Goal: Use online tool/utility: Use online tool/utility

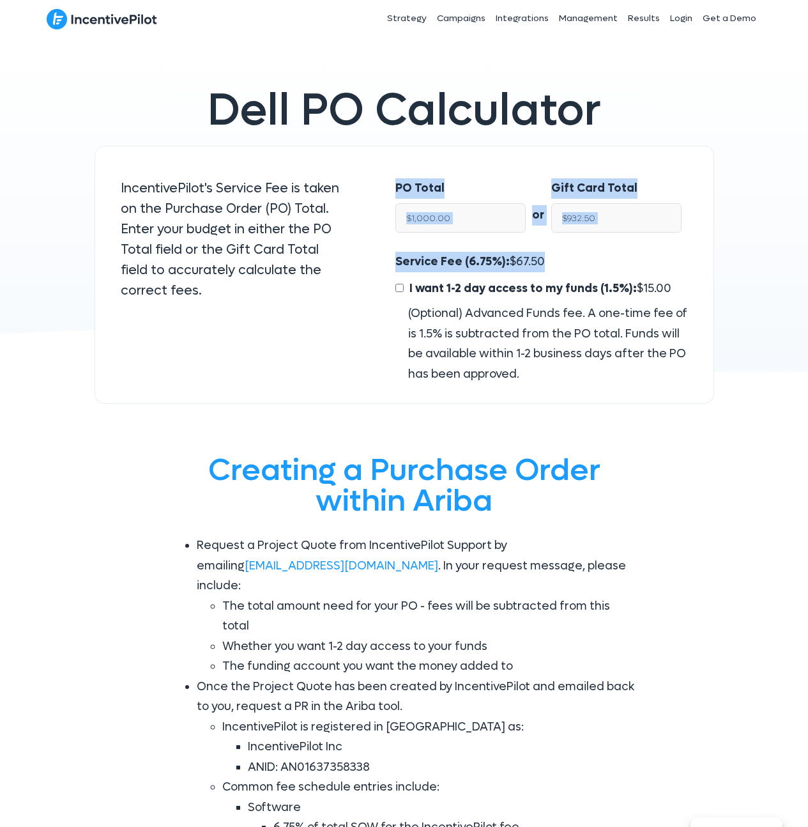
drag, startPoint x: 539, startPoint y: 254, endPoint x: 388, endPoint y: 183, distance: 166.4
click at [388, 183] on div "PO Total $1,000.00 or Gift Card Total $932.50 Service Fee (6.75%): $ 67.50 I wa…" at bounding box center [542, 275] width 344 height 259
click at [553, 257] on div "Service Fee (6.75%): $ 67.50 I want 1-2 day access to my funds (1.5%): $ 15.00 …" at bounding box center [541, 318] width 292 height 132
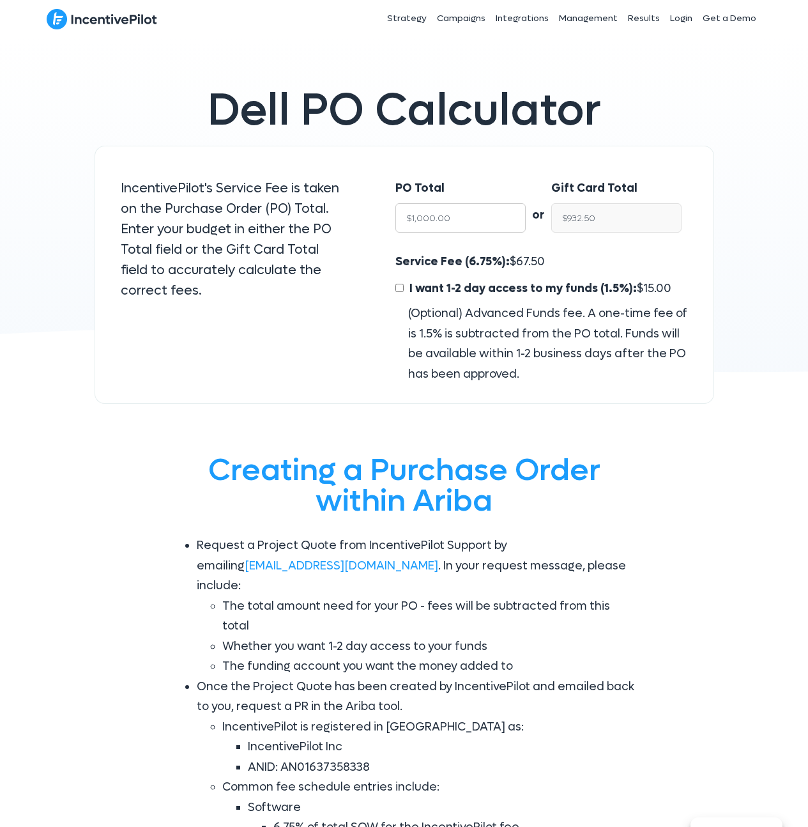
click at [477, 220] on input "$1,000.00" at bounding box center [460, 217] width 130 height 29
type input "$1"
type input "$0.93"
type input "$10"
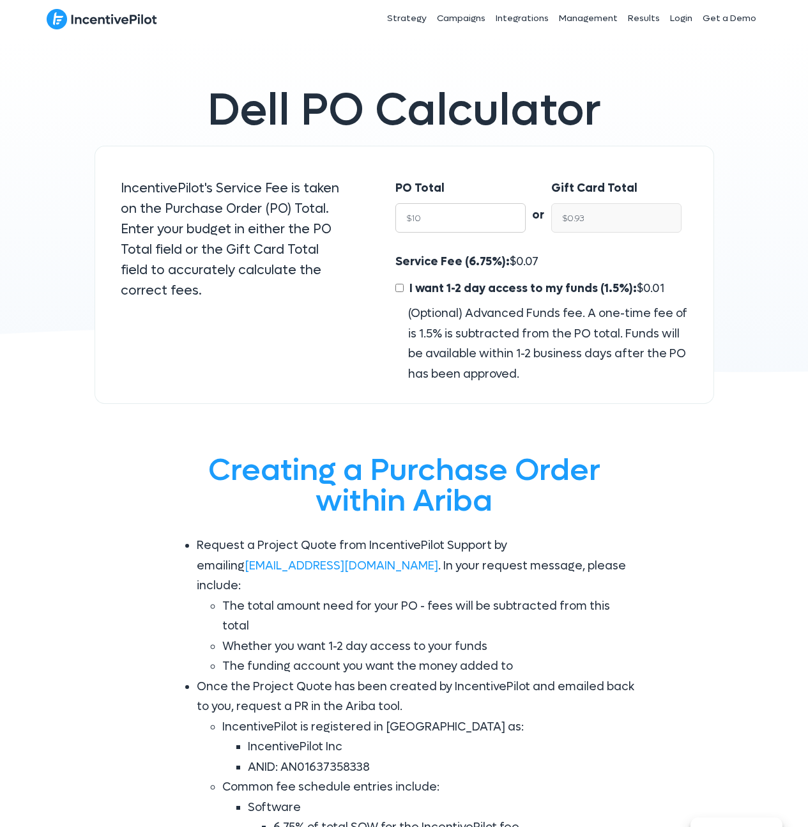
type input "$9.32"
type input "$100"
type input "$93.25"
type input "$1000"
type input "$932.50"
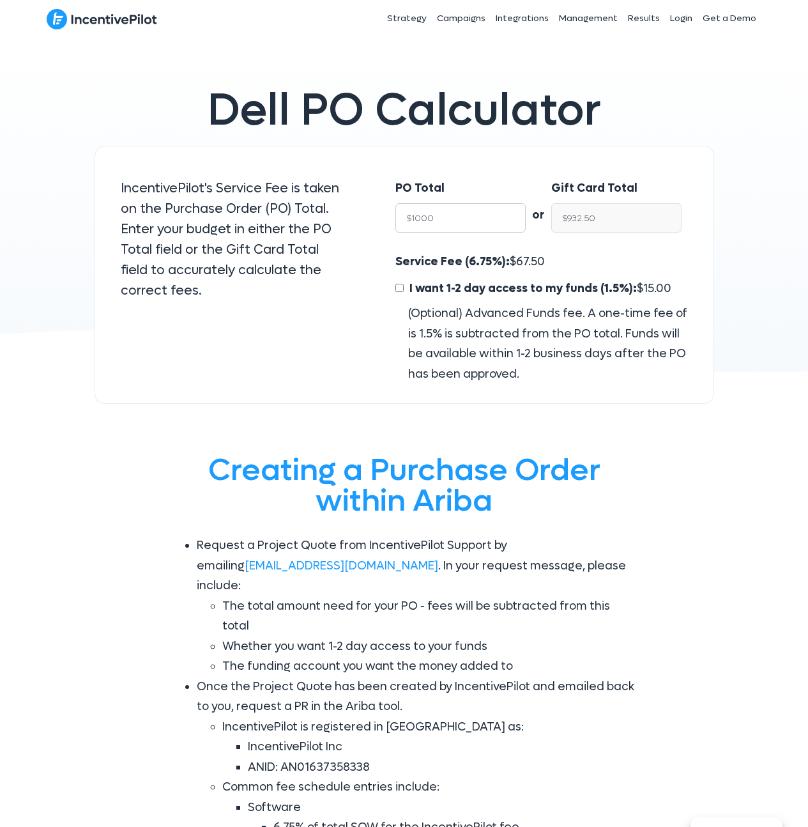
type input "$10000"
type input "$9,325.00"
type input "$10000"
click at [587, 265] on div "Service Fee (6.75%): $ 675.00 I want 1-2 day access to my funds (1.5%): $ 150.0…" at bounding box center [541, 318] width 292 height 132
drag, startPoint x: 614, startPoint y: 211, endPoint x: 523, endPoint y: 217, distance: 91.6
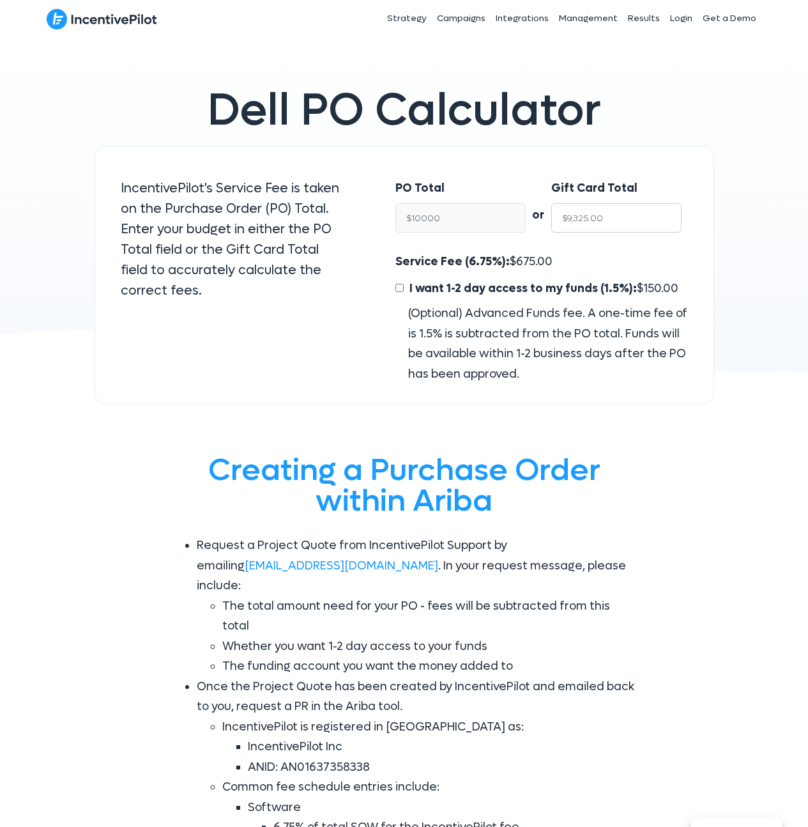
click at [523, 217] on div "PO Total $10000 or Gift Card Total $9,325.00" at bounding box center [542, 208] width 318 height 87
click at [626, 218] on input "$9,325.00" at bounding box center [616, 217] width 130 height 29
click at [552, 257] on div "Service Fee (6.75%): $ 675.00 I want 1-2 day access to my funds (1.5%): $ 150.0…" at bounding box center [541, 318] width 292 height 132
drag, startPoint x: 578, startPoint y: 256, endPoint x: 394, endPoint y: 258, distance: 183.4
click at [394, 258] on div "Service Fee (6.75%): $ 675.00 I want 1-2 day access to my funds (1.5%): $ 150.0…" at bounding box center [542, 318] width 318 height 132
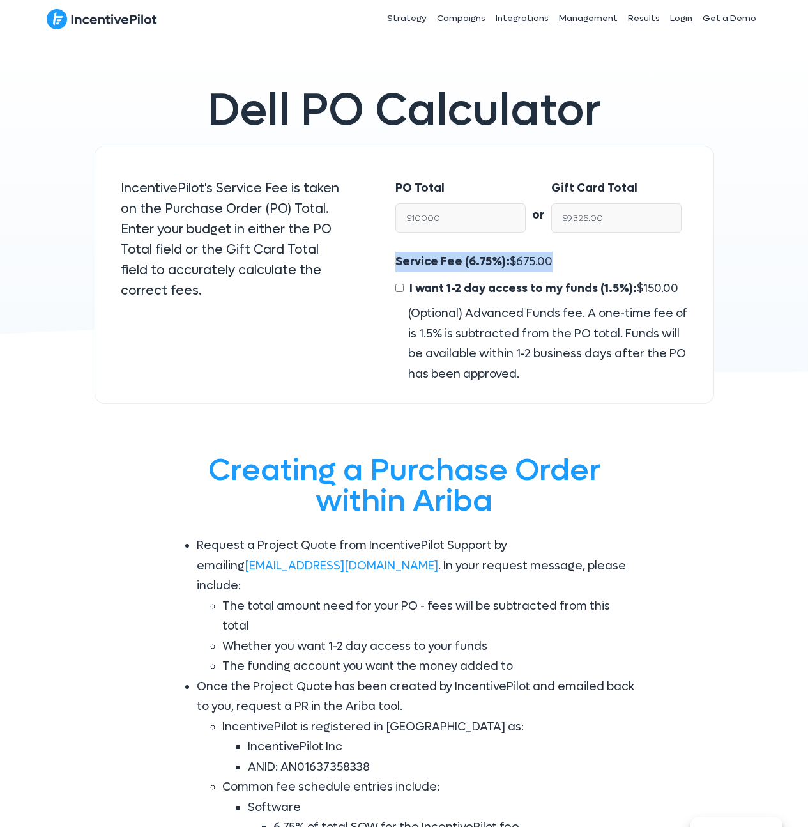
click at [574, 254] on div "Service Fee (6.75%): $ 675.00 I want 1-2 day access to my funds (1.5%): $ 150.0…" at bounding box center [541, 318] width 292 height 132
drag, startPoint x: 521, startPoint y: 250, endPoint x: 385, endPoint y: 259, distance: 136.4
click at [385, 259] on div "Service Fee (6.75%): $ 675.00 I want 1-2 day access to my funds (1.5%): $ 150.0…" at bounding box center [542, 318] width 318 height 132
click at [394, 261] on div "Service Fee (6.75%): $ 675.00 I want 1-2 day access to my funds (1.5%): $ 150.0…" at bounding box center [542, 318] width 318 height 132
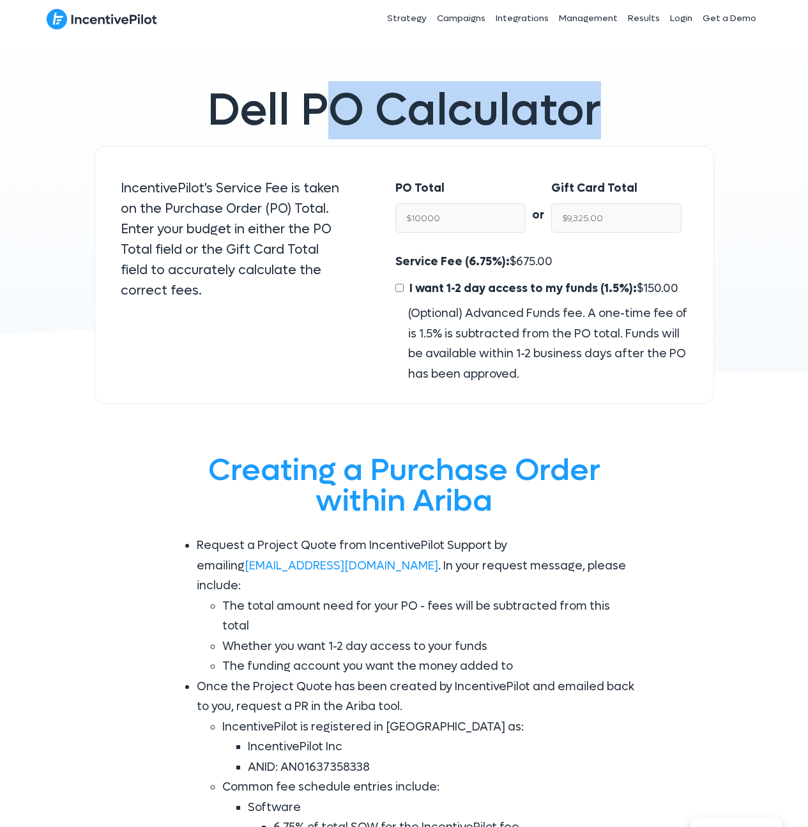
drag, startPoint x: 611, startPoint y: 109, endPoint x: 323, endPoint y: 94, distance: 287.9
click at [323, 93] on h1 "Dell PO Calculator" at bounding box center [404, 110] width 594 height 45
click at [390, 104] on span "Dell PO Calculator" at bounding box center [405, 110] width 394 height 58
